Goal: Task Accomplishment & Management: Use online tool/utility

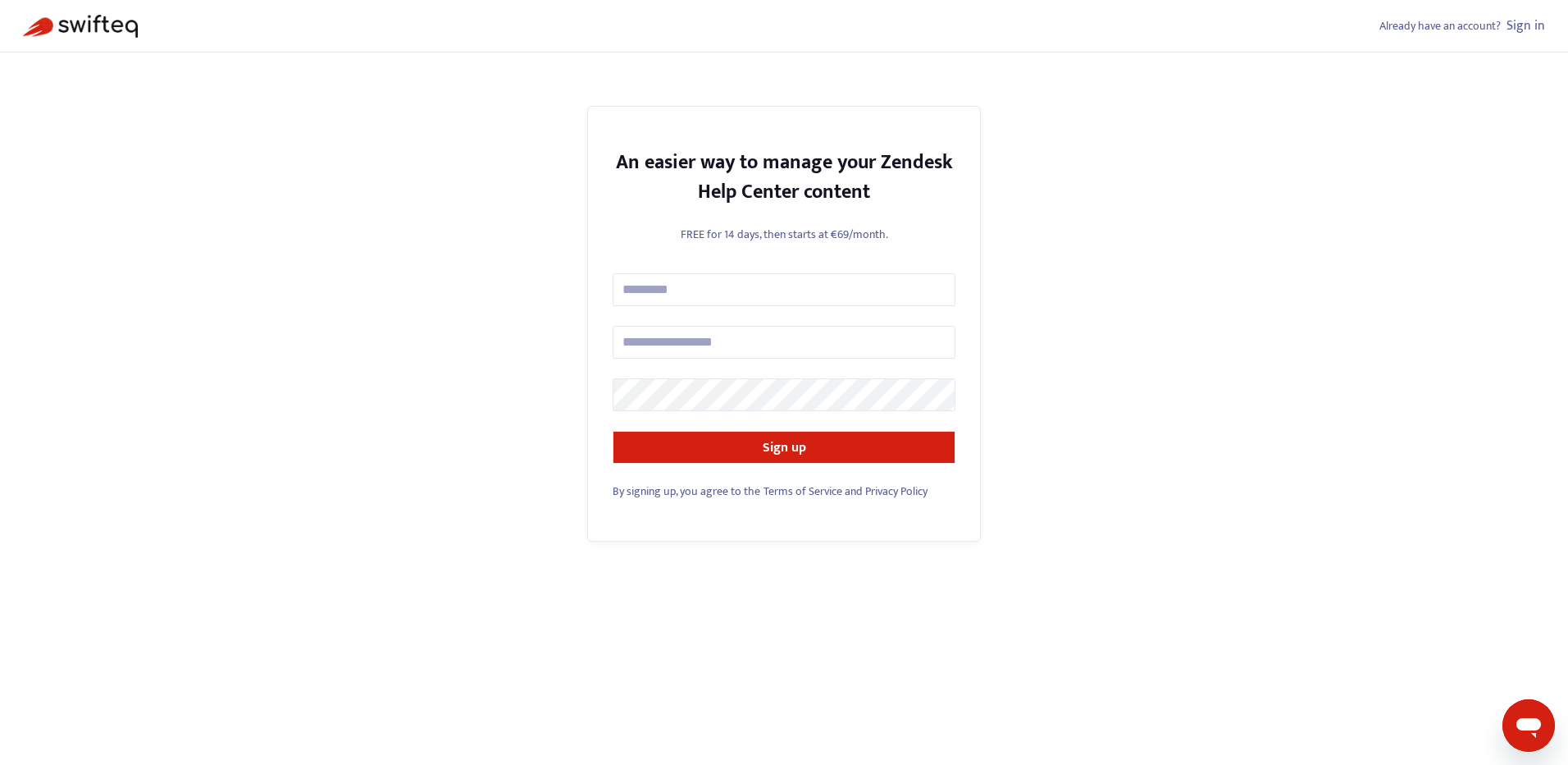
click at [1521, 27] on link "Sign in" at bounding box center [1526, 26] width 39 height 22
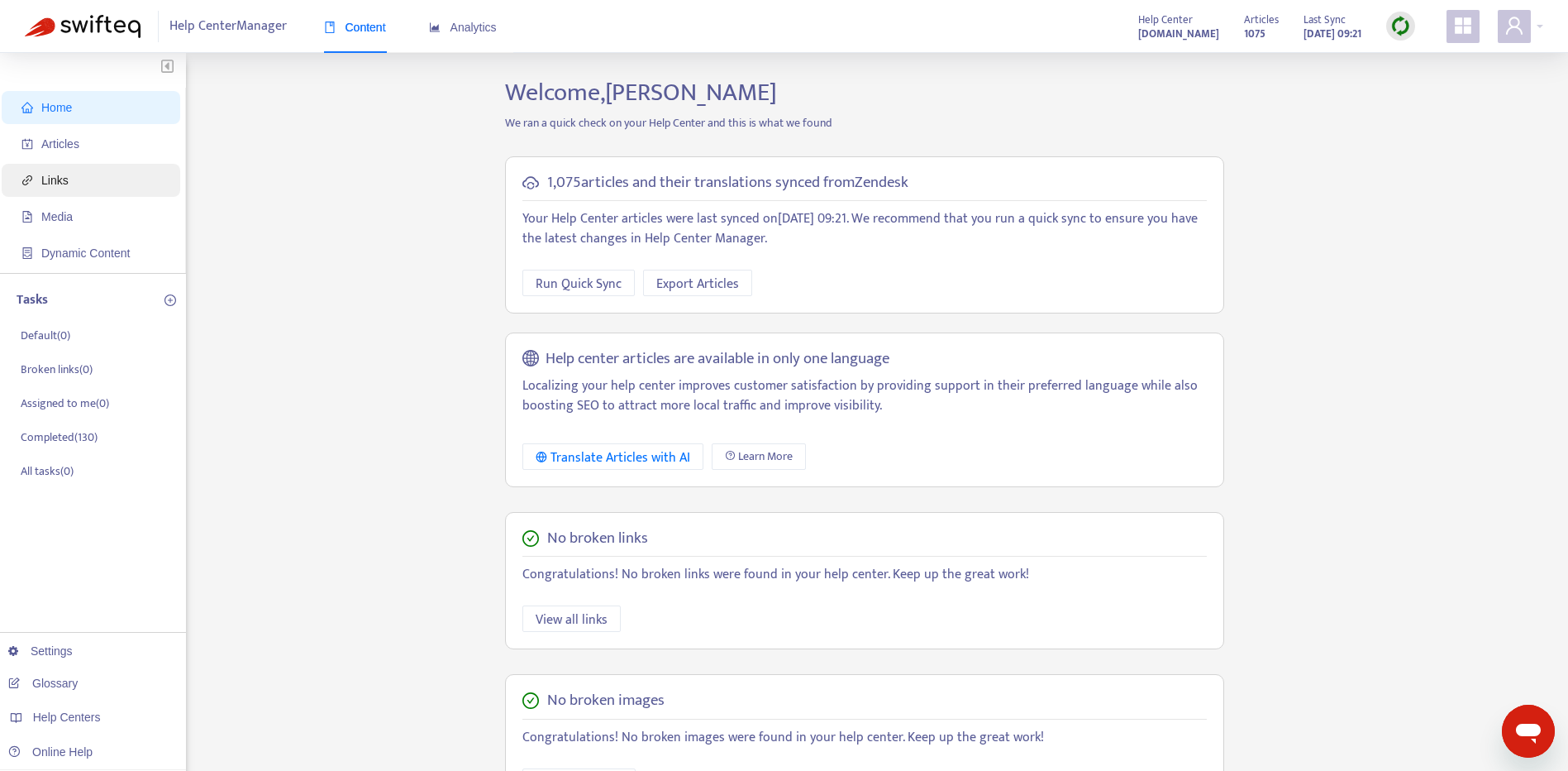
click at [67, 184] on span "Links" at bounding box center [55, 180] width 28 height 13
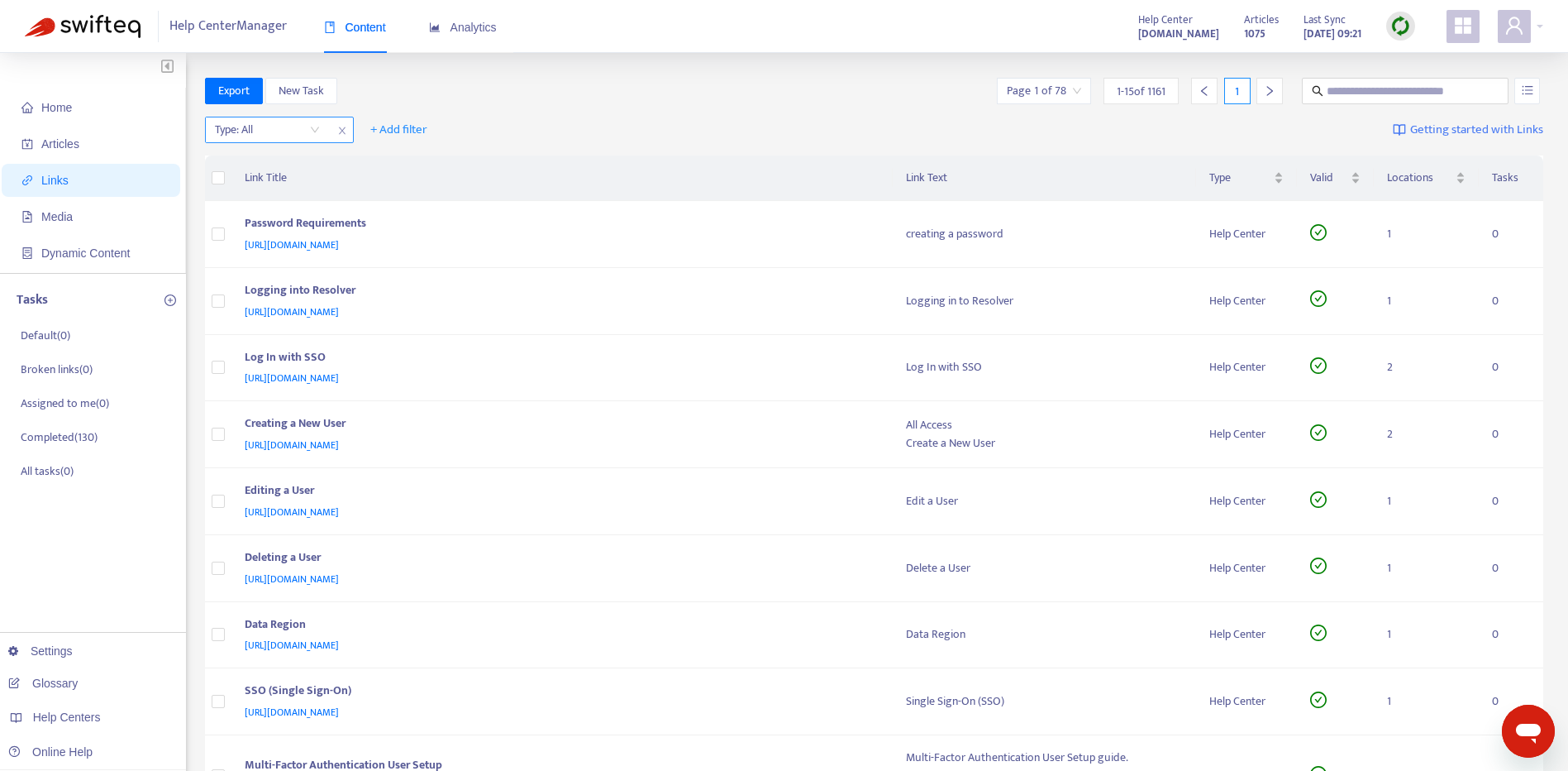
click at [313, 128] on input "search" at bounding box center [268, 129] width 105 height 25
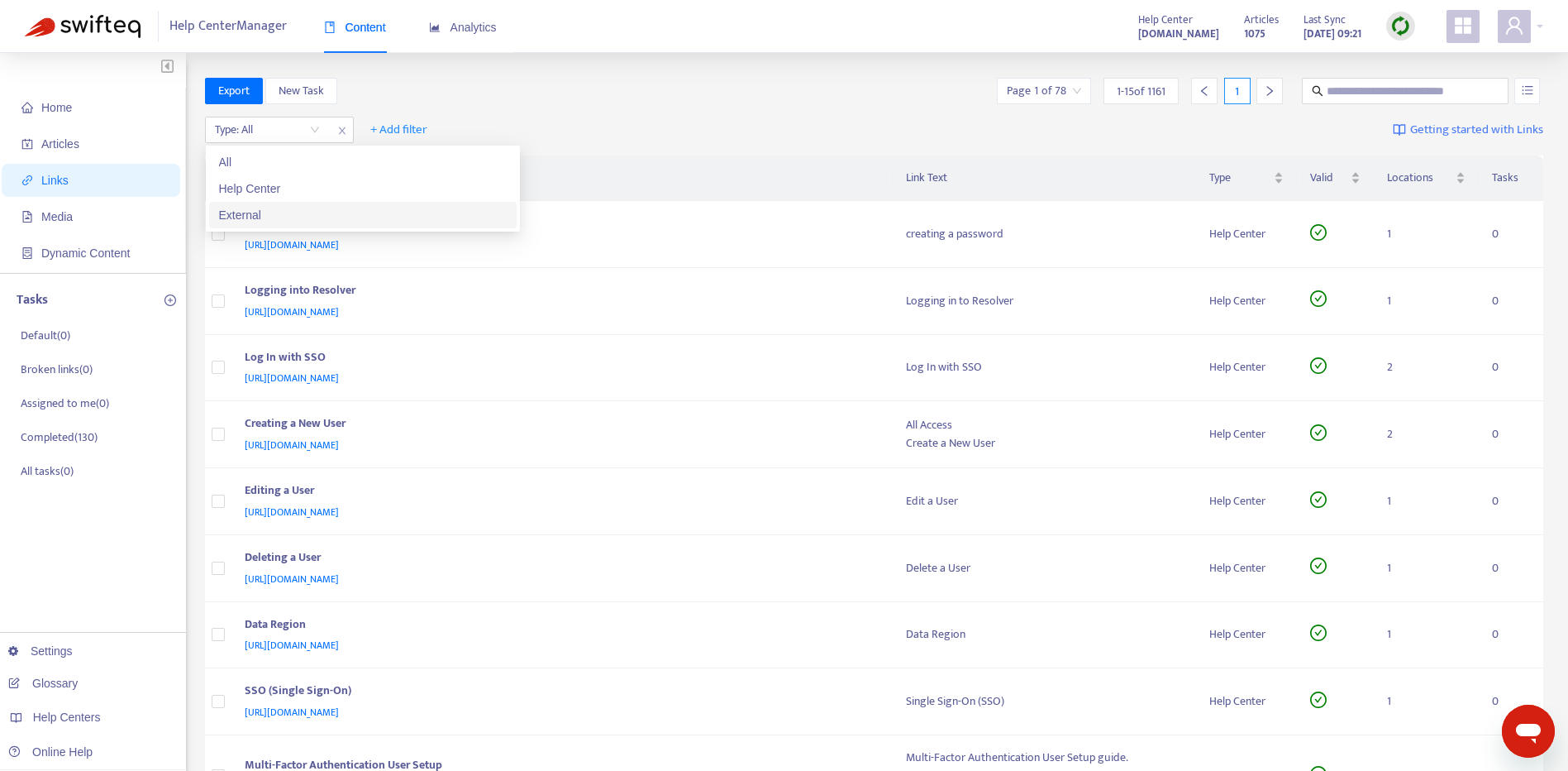
click at [314, 224] on div "External" at bounding box center [362, 215] width 287 height 18
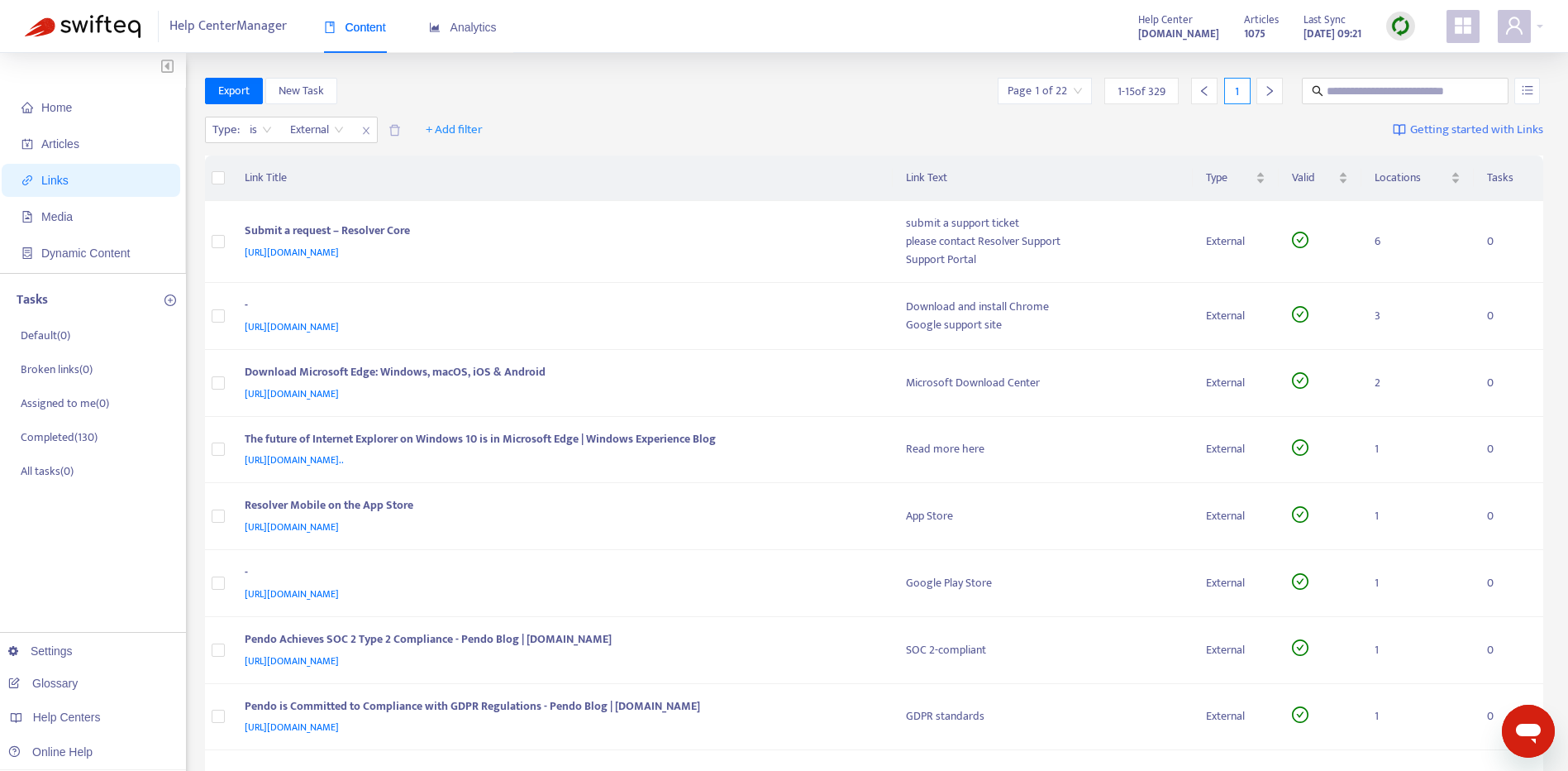
click at [1265, 90] on icon "right" at bounding box center [1270, 91] width 12 height 12
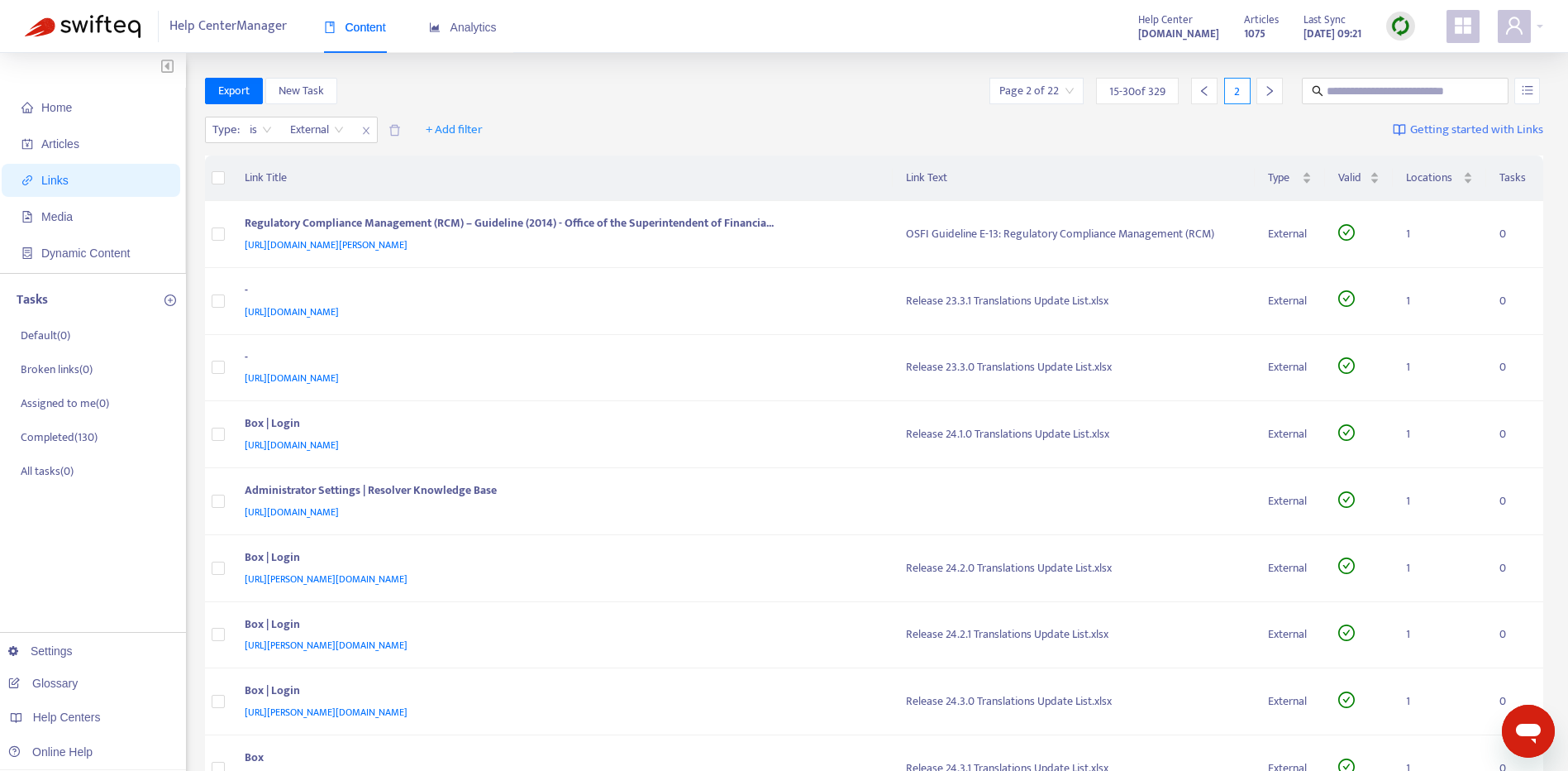
click at [1265, 90] on icon "right" at bounding box center [1270, 91] width 12 height 12
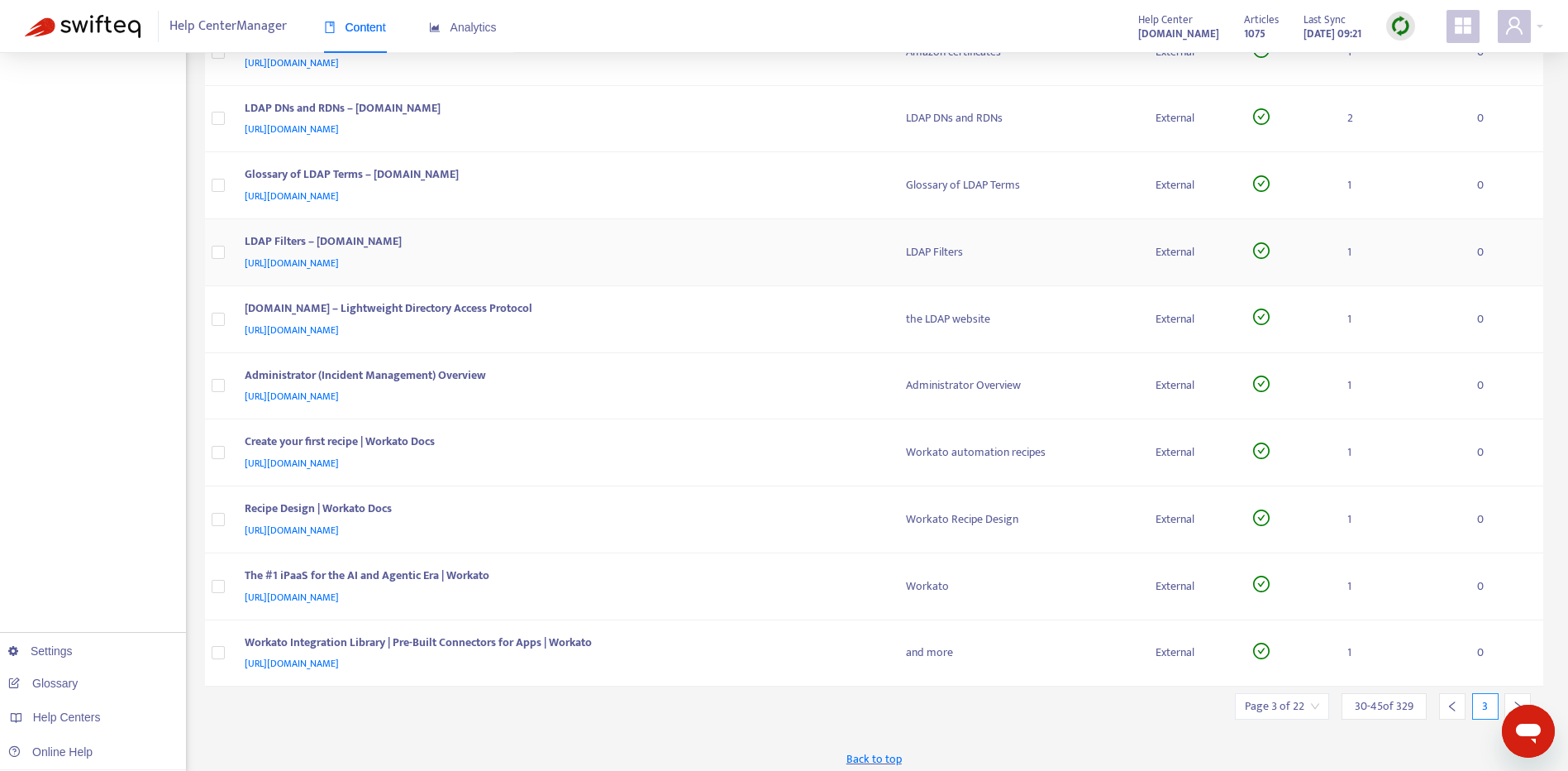
scroll to position [524, 0]
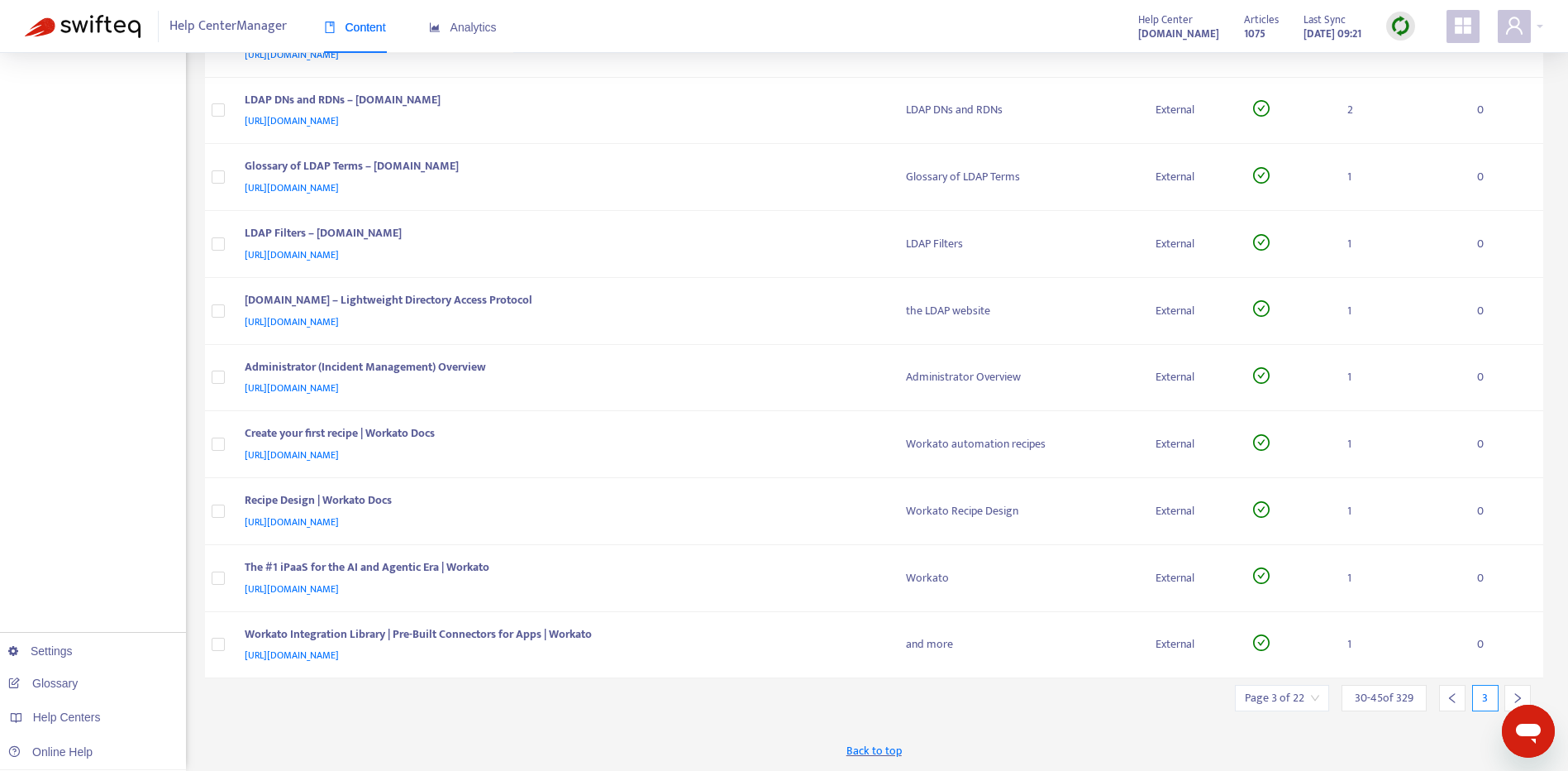
click at [1513, 693] on icon "right" at bounding box center [1517, 698] width 12 height 12
